Goal: Task Accomplishment & Management: Manage account settings

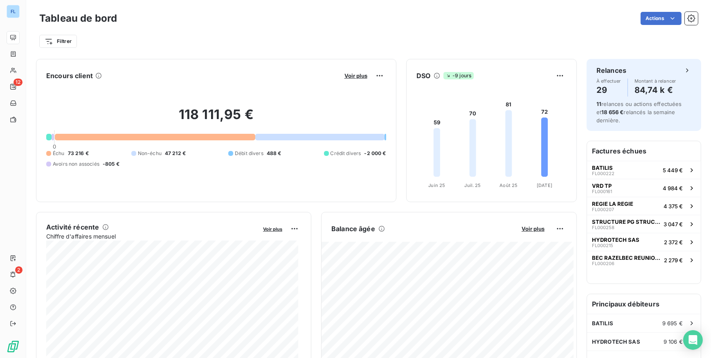
click at [239, 29] on div "Filtrer" at bounding box center [368, 38] width 659 height 22
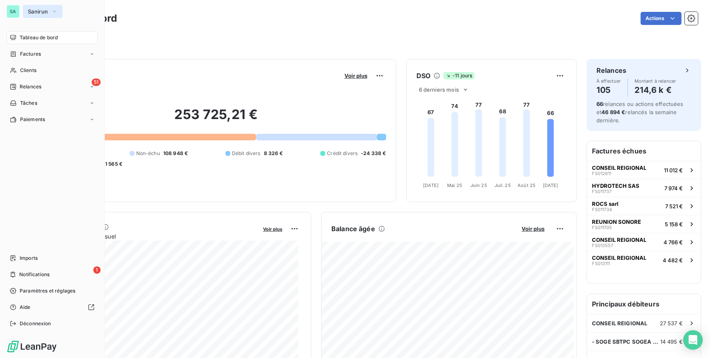
click at [29, 11] on span "Sanirun" at bounding box center [38, 11] width 20 height 7
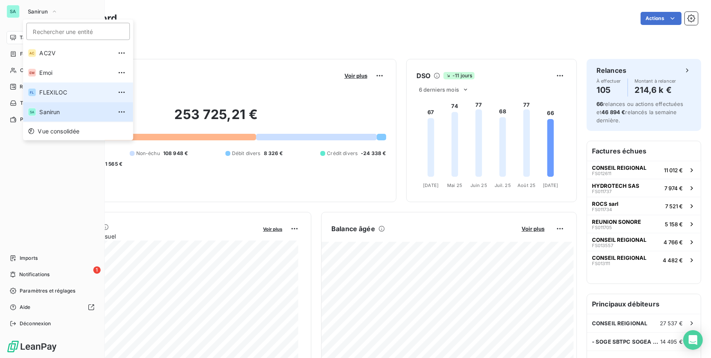
click at [34, 92] on div "FL" at bounding box center [32, 92] width 8 height 8
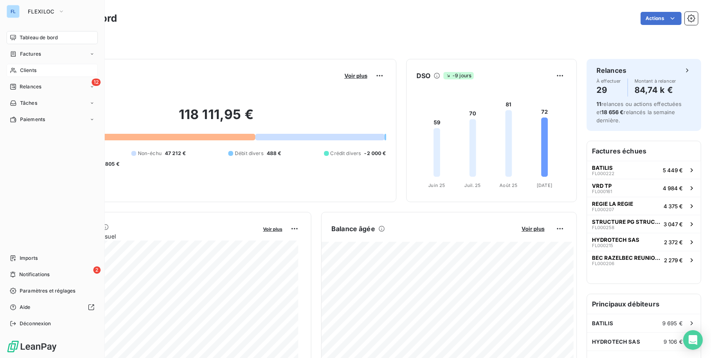
click at [34, 72] on span "Clients" at bounding box center [28, 70] width 16 height 7
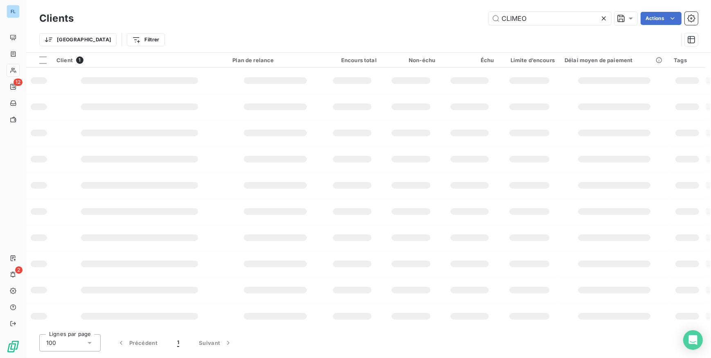
type input "CLIMEO"
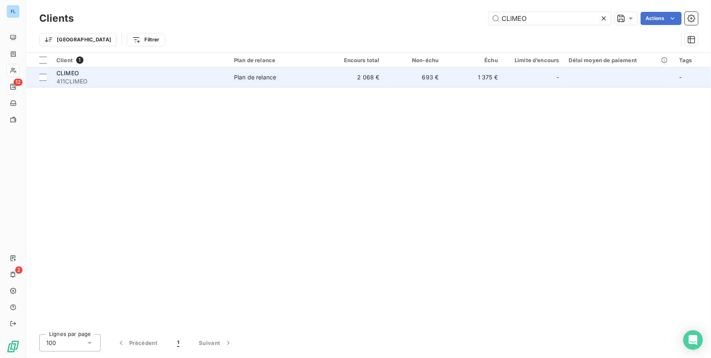
click at [235, 80] on div "Plan de relance" at bounding box center [255, 77] width 42 height 8
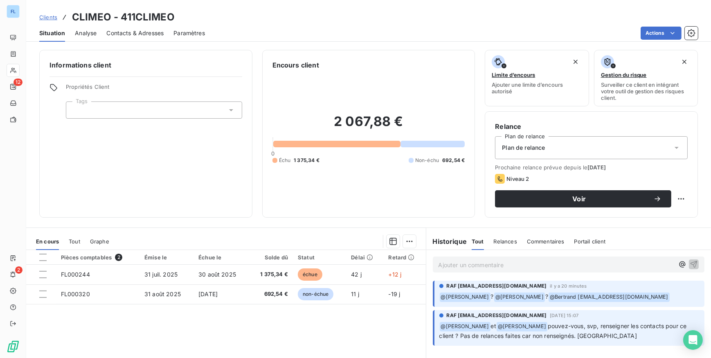
click at [514, 267] on p "Ajouter un commentaire ﻿" at bounding box center [557, 265] width 236 height 10
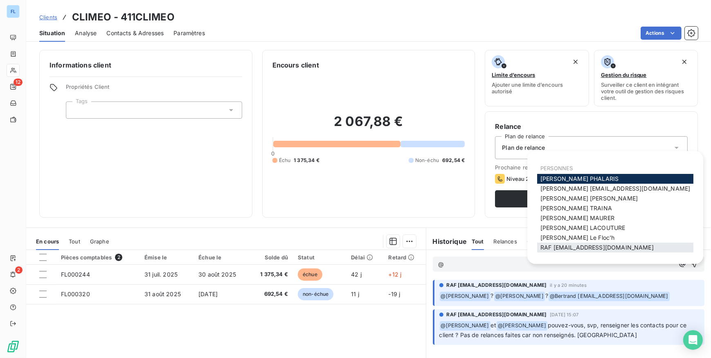
click at [555, 248] on span "RAF [EMAIL_ADDRESS][DOMAIN_NAME]" at bounding box center [597, 247] width 113 height 7
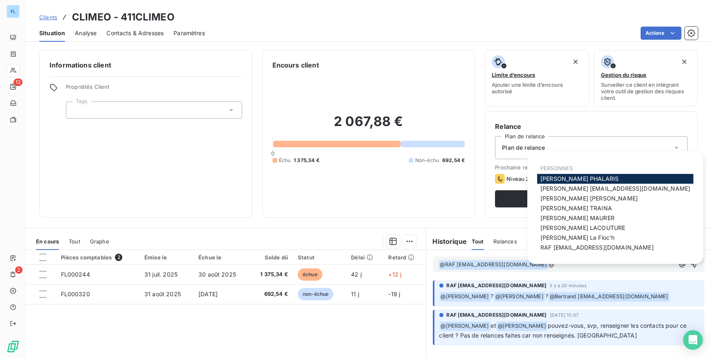
click at [553, 178] on span "[PERSON_NAME]" at bounding box center [580, 178] width 78 height 7
click at [564, 186] on span "Bertrand [EMAIL_ADDRESS][DOMAIN_NAME]" at bounding box center [616, 188] width 150 height 7
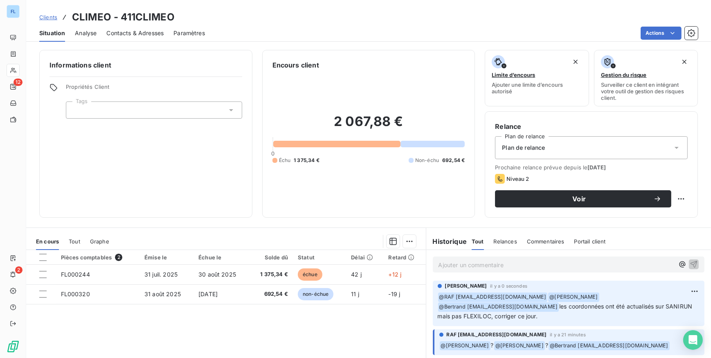
click at [112, 36] on span "Contacts & Adresses" at bounding box center [134, 33] width 57 height 8
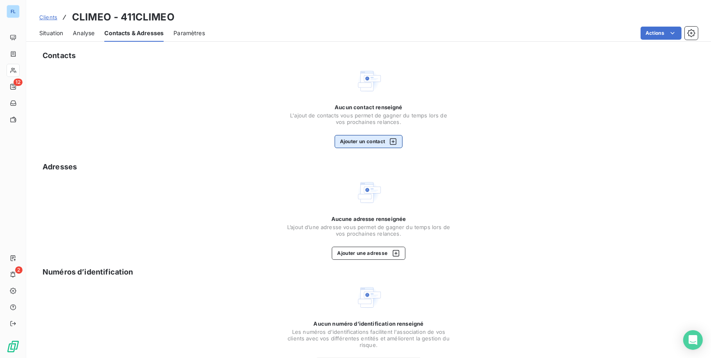
click at [352, 135] on button "Ajouter un contact" at bounding box center [369, 141] width 68 height 13
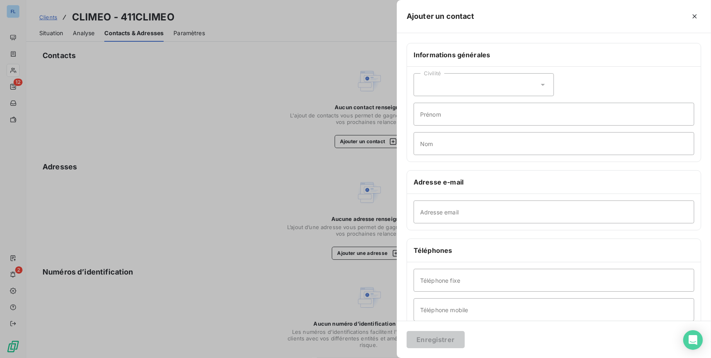
click at [539, 86] on icon at bounding box center [543, 85] width 8 height 8
click at [436, 109] on li "Madame" at bounding box center [484, 105] width 140 height 15
click at [459, 115] on input "Prénom" at bounding box center [554, 114] width 281 height 23
type input "b"
type input "BLUKER"
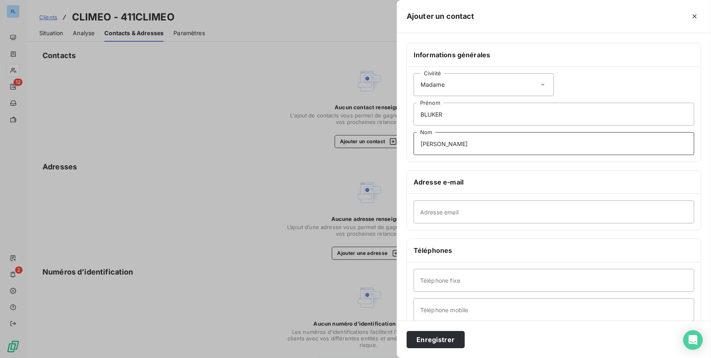
type input "[PERSON_NAME]"
type input "[EMAIL_ADDRESS][DOMAIN_NAME]"
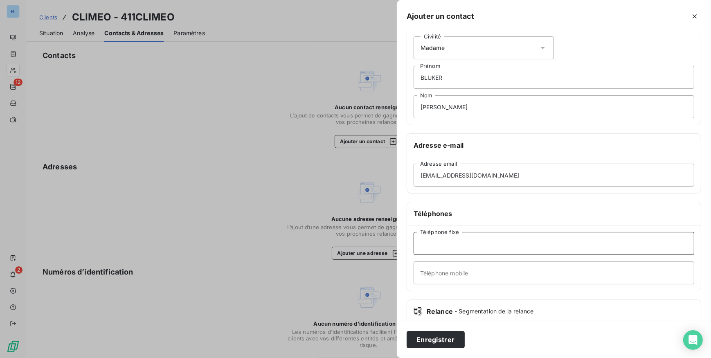
scroll to position [74, 0]
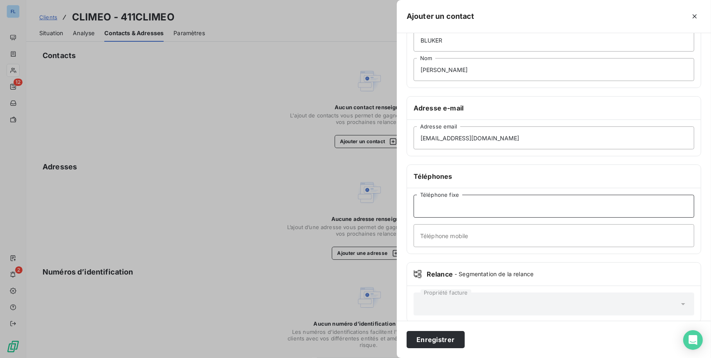
click at [432, 208] on input "Téléphone fixe" at bounding box center [554, 206] width 281 height 23
click at [432, 337] on button "Enregistrer" at bounding box center [436, 339] width 58 height 17
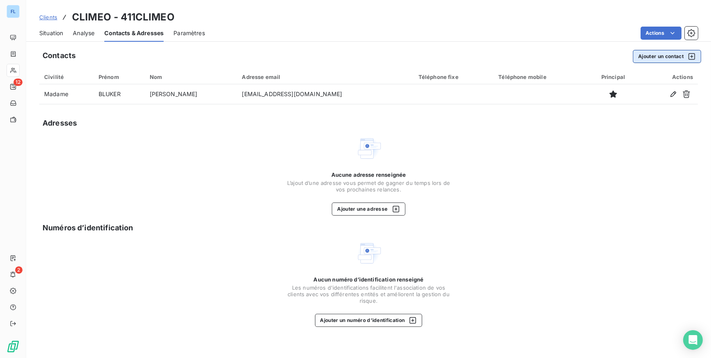
click at [643, 57] on button "Ajouter un contact" at bounding box center [667, 56] width 68 height 13
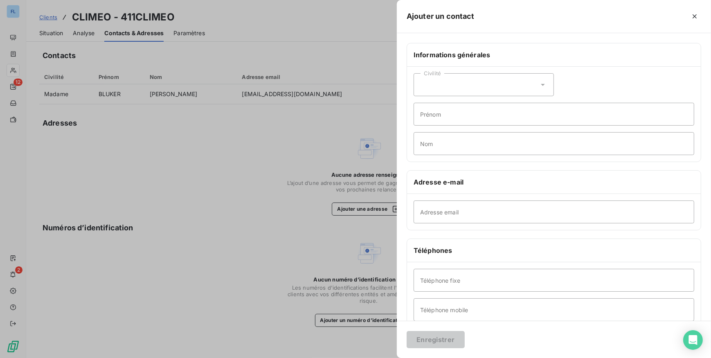
click at [523, 91] on div "Civilité" at bounding box center [484, 84] width 140 height 23
click at [497, 117] on li "Monsieur" at bounding box center [484, 120] width 140 height 15
click at [466, 141] on input "Nom" at bounding box center [554, 143] width 281 height 23
type input "g"
type input "[PERSON_NAME]"
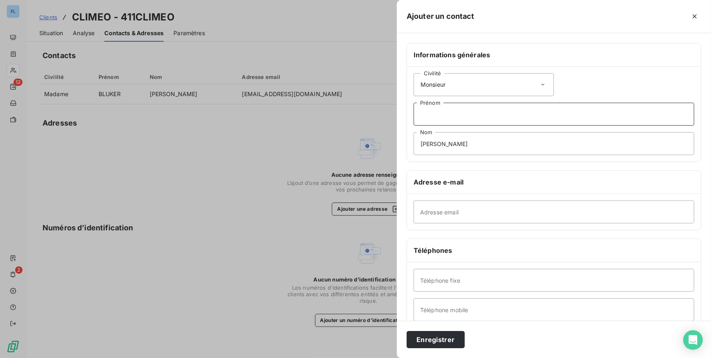
click at [475, 120] on input "Prénom" at bounding box center [554, 114] width 281 height 23
type input "[PERSON_NAME]"
click at [460, 219] on input "Adresse email" at bounding box center [554, 212] width 281 height 23
type input "J"
type input "[EMAIL_ADDRESS][DOMAIN_NAME]"
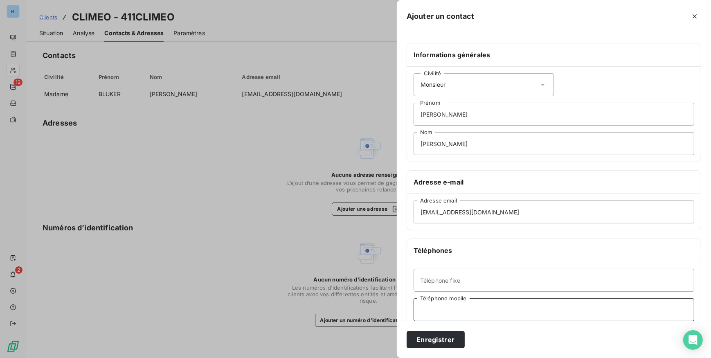
click at [444, 311] on input "Téléphone mobile" at bounding box center [554, 309] width 281 height 23
type input "0692604935"
click at [442, 337] on button "Enregistrer" at bounding box center [436, 339] width 58 height 17
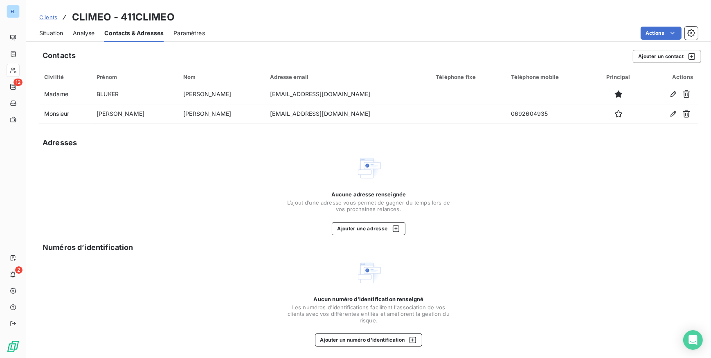
drag, startPoint x: 490, startPoint y: 167, endPoint x: 164, endPoint y: 95, distance: 334.0
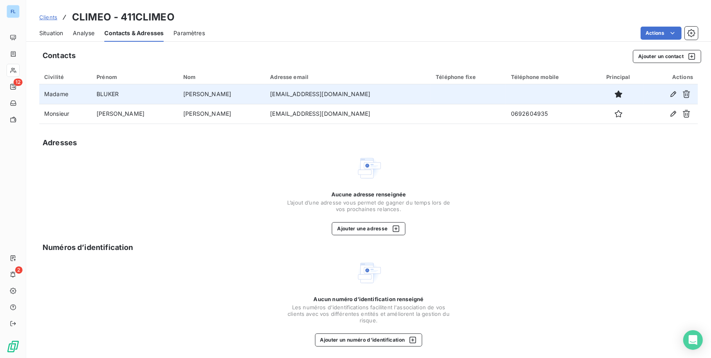
click at [487, 165] on div "Aucune adresse renseignée L’ajout d’une adresse vous permet de gagner du temps …" at bounding box center [368, 195] width 659 height 80
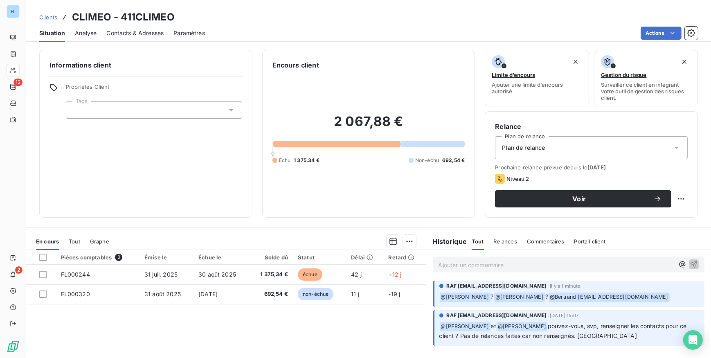
scroll to position [74, 0]
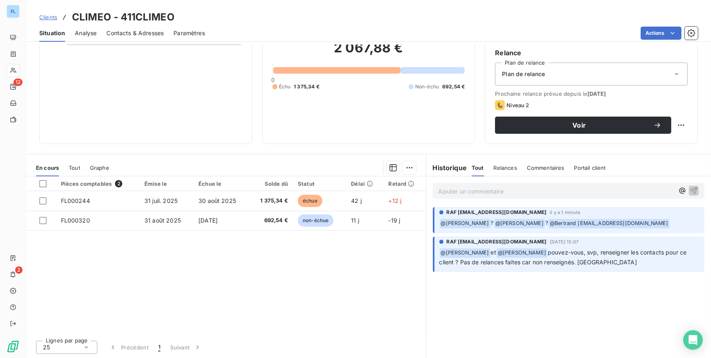
click at [155, 32] on span "Contacts & Adresses" at bounding box center [134, 33] width 57 height 8
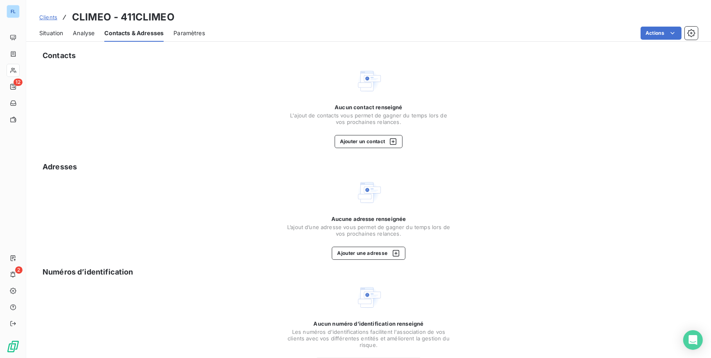
click at [56, 33] on span "Situation" at bounding box center [51, 33] width 24 height 8
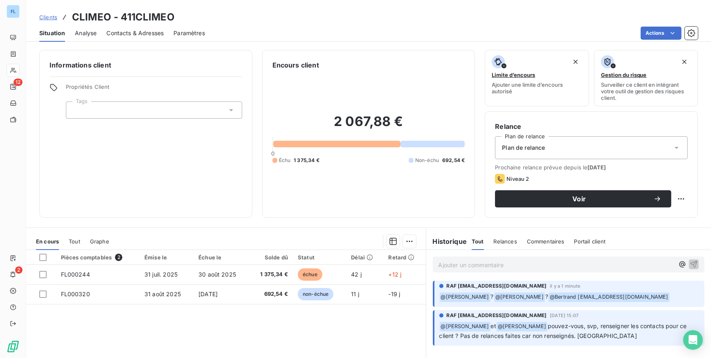
click at [117, 32] on span "Contacts & Adresses" at bounding box center [134, 33] width 57 height 8
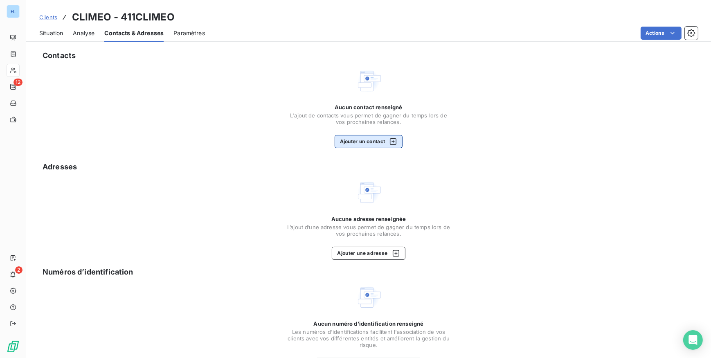
click at [376, 141] on button "Ajouter un contact" at bounding box center [369, 141] width 68 height 13
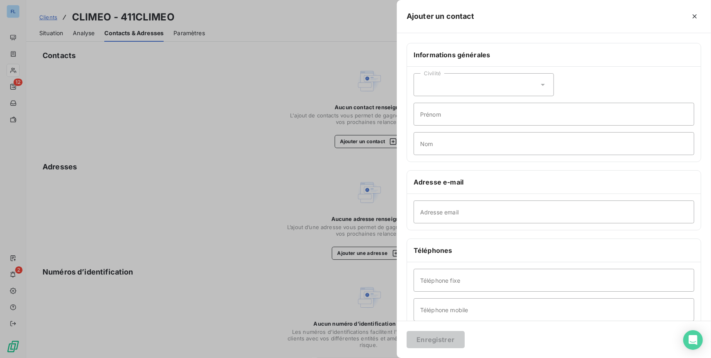
click at [251, 128] on div at bounding box center [355, 179] width 711 height 358
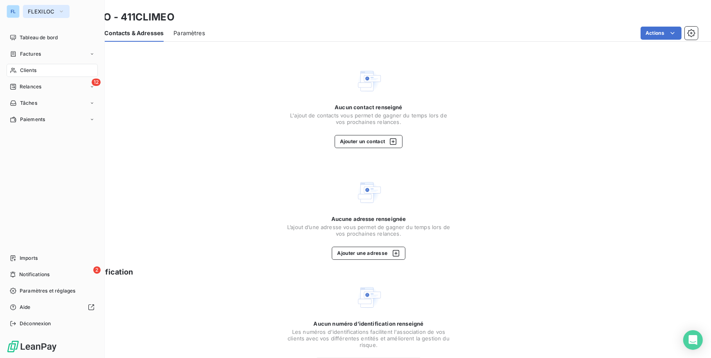
click at [49, 12] on span "FLEXILOC" at bounding box center [41, 11] width 27 height 7
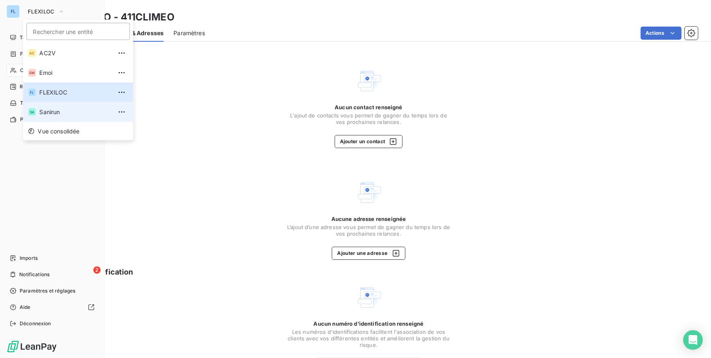
click at [47, 114] on span "Sanirun" at bounding box center [75, 112] width 72 height 8
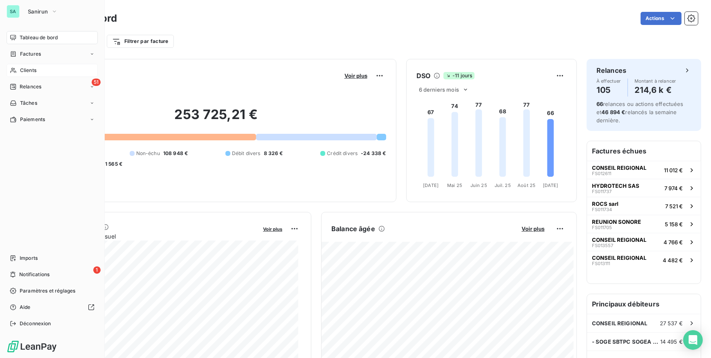
click at [47, 73] on div "Clients" at bounding box center [52, 70] width 91 height 13
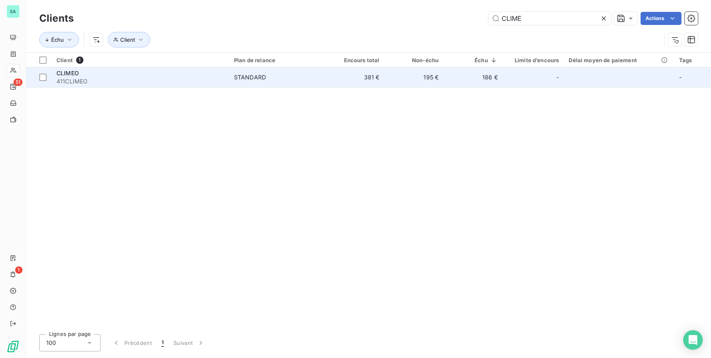
type input "CLIME"
click at [293, 86] on td "STANDARD" at bounding box center [277, 78] width 96 height 20
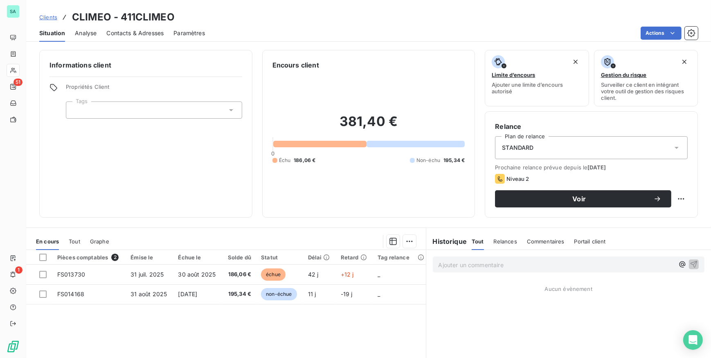
click at [119, 33] on span "Contacts & Adresses" at bounding box center [134, 33] width 57 height 8
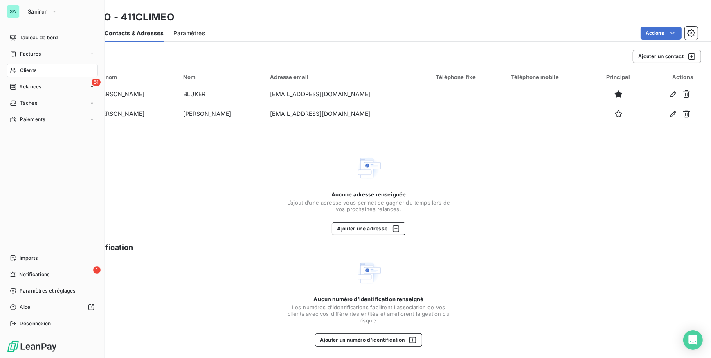
click at [44, 67] on div "Clients" at bounding box center [52, 70] width 91 height 13
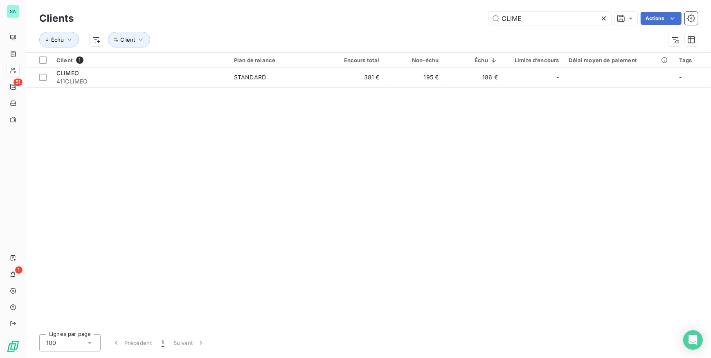
drag, startPoint x: 517, startPoint y: 17, endPoint x: 471, endPoint y: 14, distance: 45.9
click at [476, 16] on div "CLIME Actions" at bounding box center [390, 18] width 615 height 13
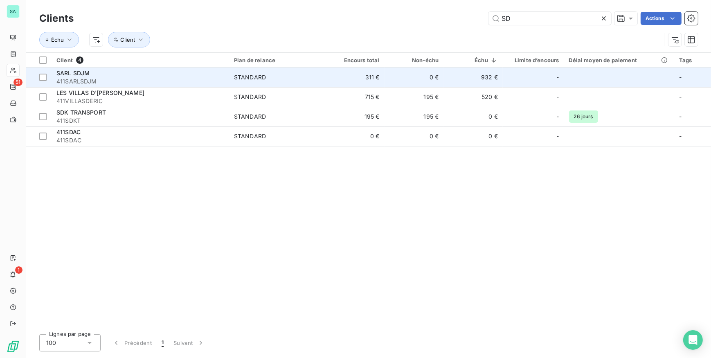
type input "SD"
click at [127, 82] on span "411SARLSDJM" at bounding box center [140, 81] width 168 height 8
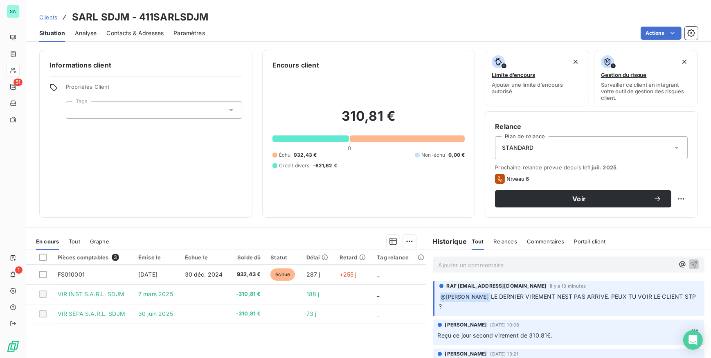
click at [145, 34] on span "Contacts & Adresses" at bounding box center [134, 33] width 57 height 8
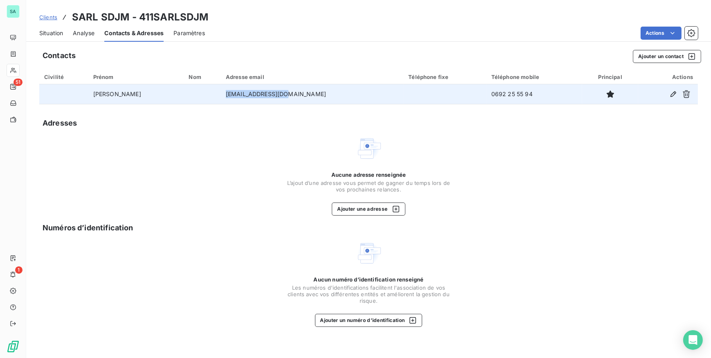
drag, startPoint x: 271, startPoint y: 94, endPoint x: 205, endPoint y: 92, distance: 65.1
click at [221, 92] on td "sdjmsarl@gmail.com" at bounding box center [312, 94] width 183 height 20
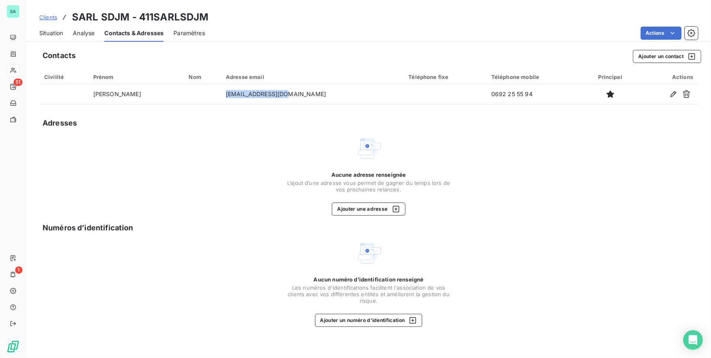
click at [56, 32] on span "Situation" at bounding box center [51, 33] width 24 height 8
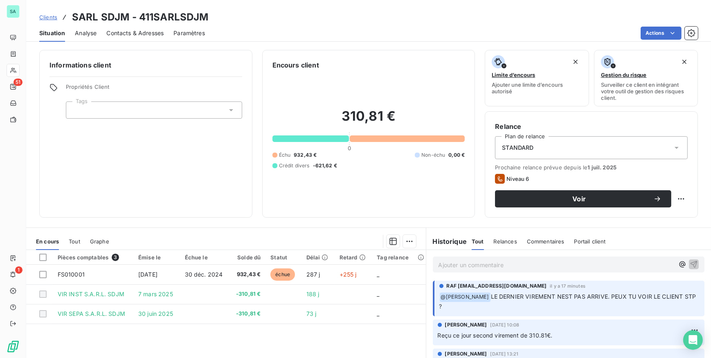
click at [485, 266] on p "Ajouter un commentaire ﻿" at bounding box center [557, 265] width 236 height 10
click at [690, 264] on icon "button" at bounding box center [694, 264] width 8 height 8
